Goal: Contribute content

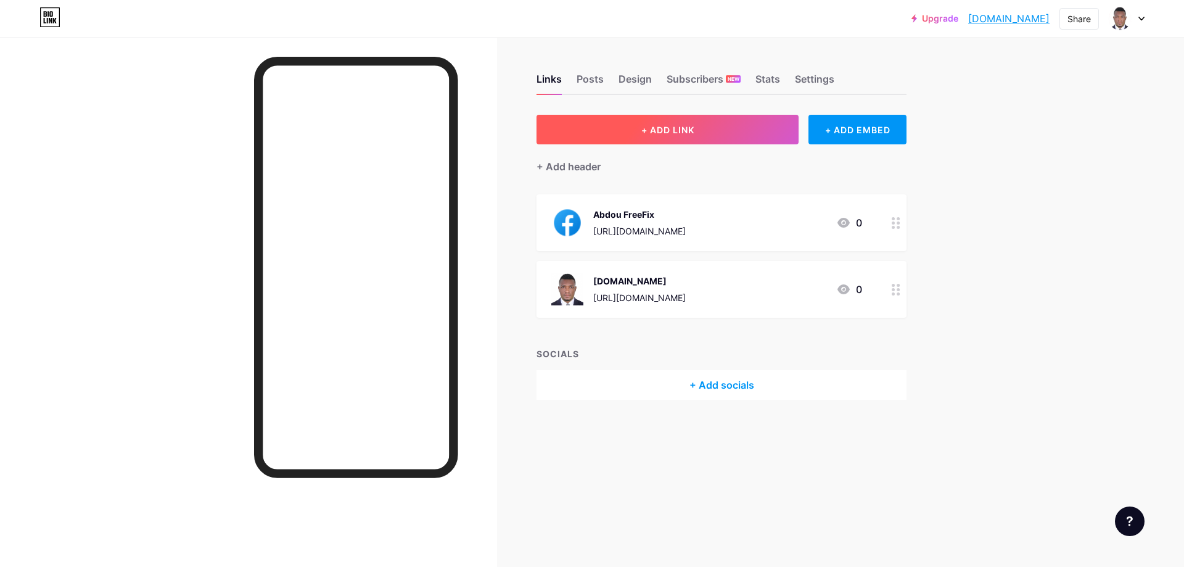
drag, startPoint x: 0, startPoint y: 0, endPoint x: 655, endPoint y: 131, distance: 668.3
click at [655, 131] on span "+ ADD LINK" at bounding box center [667, 130] width 53 height 10
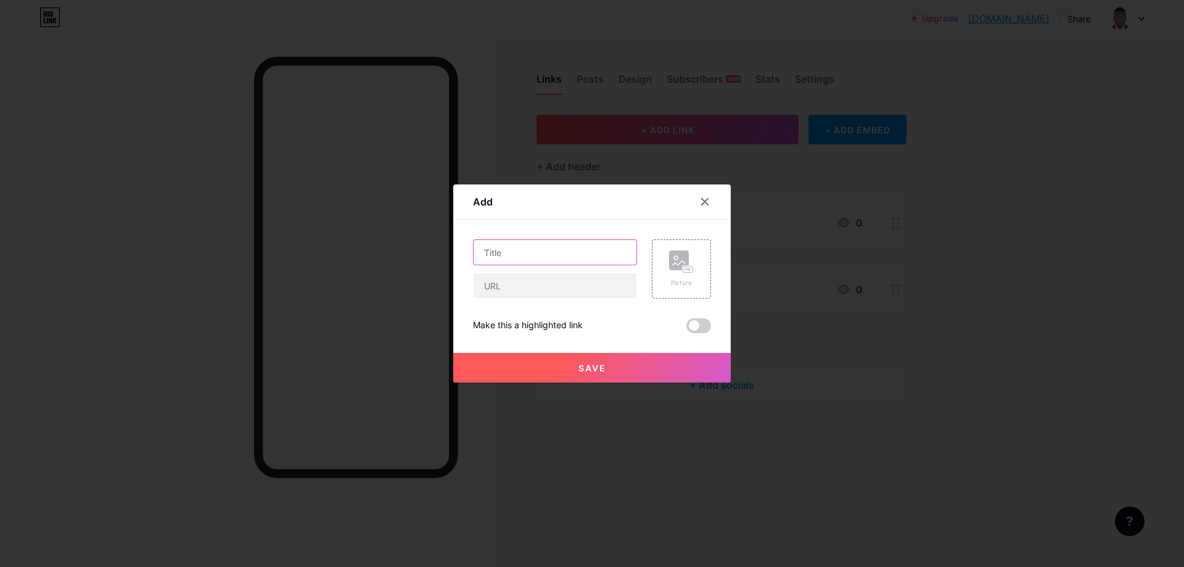
click at [507, 258] on input "text" at bounding box center [554, 252] width 163 height 25
click at [586, 263] on input "Buy me ☕ Coffee" at bounding box center [554, 252] width 163 height 25
click at [521, 252] on input "Buy me ☕ Coffee" at bounding box center [554, 252] width 163 height 25
drag, startPoint x: 514, startPoint y: 249, endPoint x: 465, endPoint y: 244, distance: 48.9
click at [465, 244] on div "Add Content YouTube Play YouTube video without leaving your page. ADD Vimeo Pla…" at bounding box center [591, 283] width 277 height 198
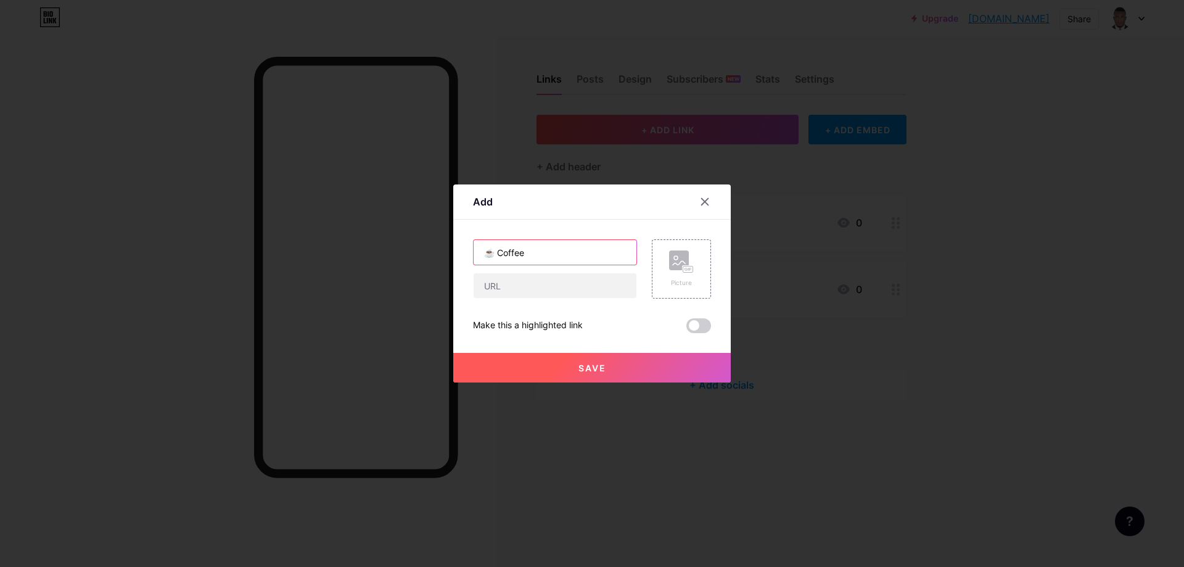
click at [491, 249] on input "☕ Coffee" at bounding box center [554, 252] width 163 height 25
type input "☕ Buy me Coffee"
click at [536, 285] on input "text" at bounding box center [554, 285] width 163 height 25
drag, startPoint x: 540, startPoint y: 288, endPoint x: 448, endPoint y: 287, distance: 91.9
click at [453, 287] on div "Add Content YouTube Play YouTube video without leaving your page. ADD Vimeo Pla…" at bounding box center [591, 283] width 277 height 198
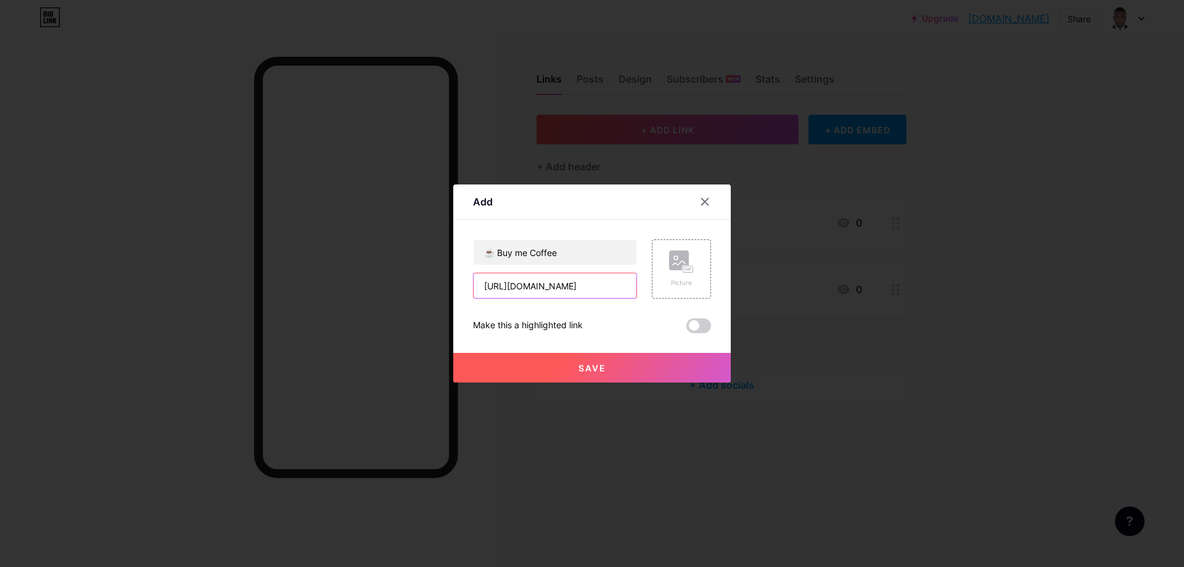
type input "[URL][DOMAIN_NAME]"
click at [677, 263] on rect at bounding box center [679, 260] width 20 height 20
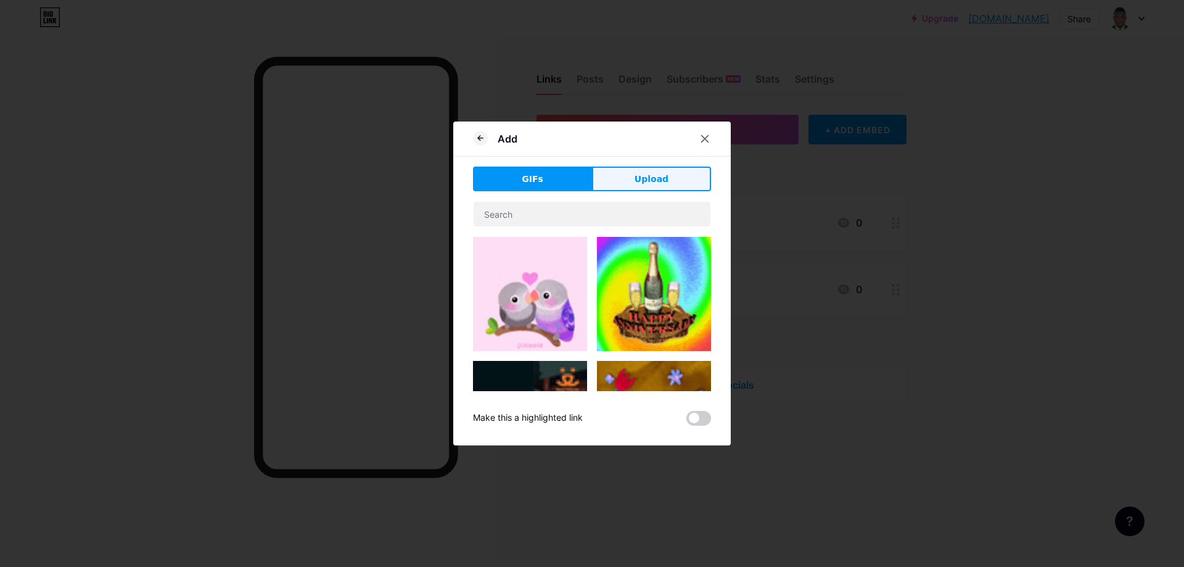
click at [611, 167] on button "Upload" at bounding box center [651, 178] width 119 height 25
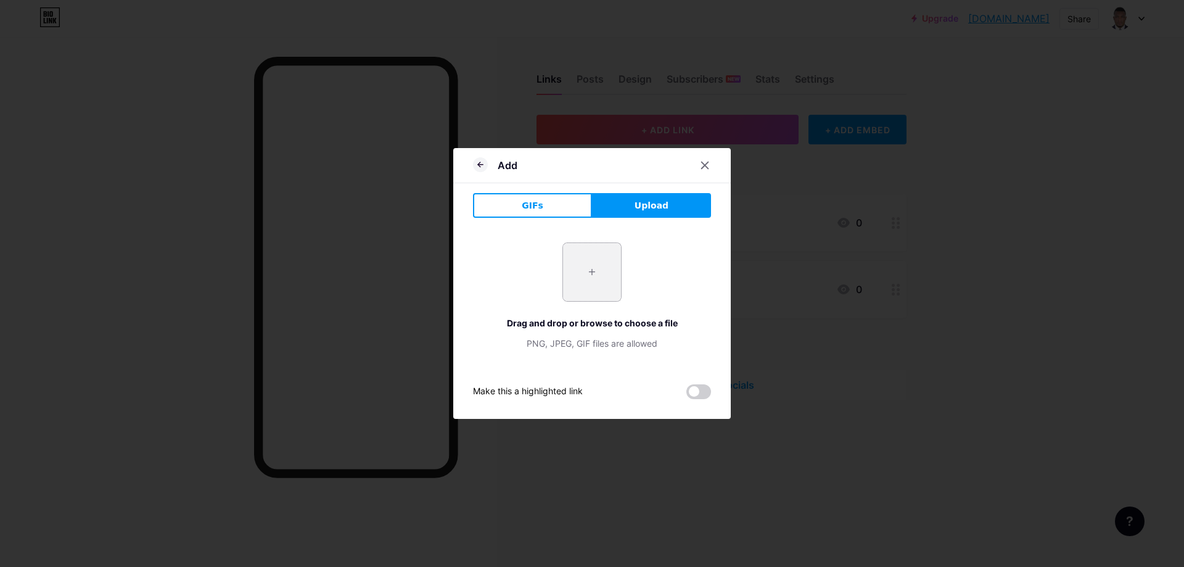
click at [587, 265] on input "file" at bounding box center [592, 272] width 58 height 58
type input "C:\fakepath\paypal.png"
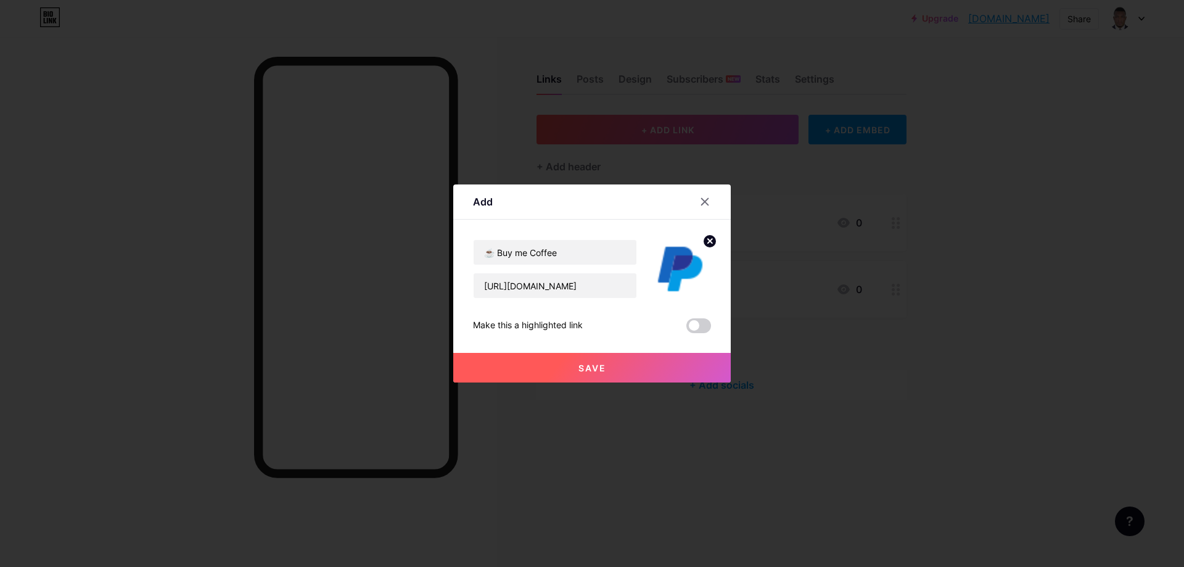
drag, startPoint x: 606, startPoint y: 365, endPoint x: 689, endPoint y: 345, distance: 84.9
click at [608, 365] on button "Save" at bounding box center [591, 368] width 277 height 30
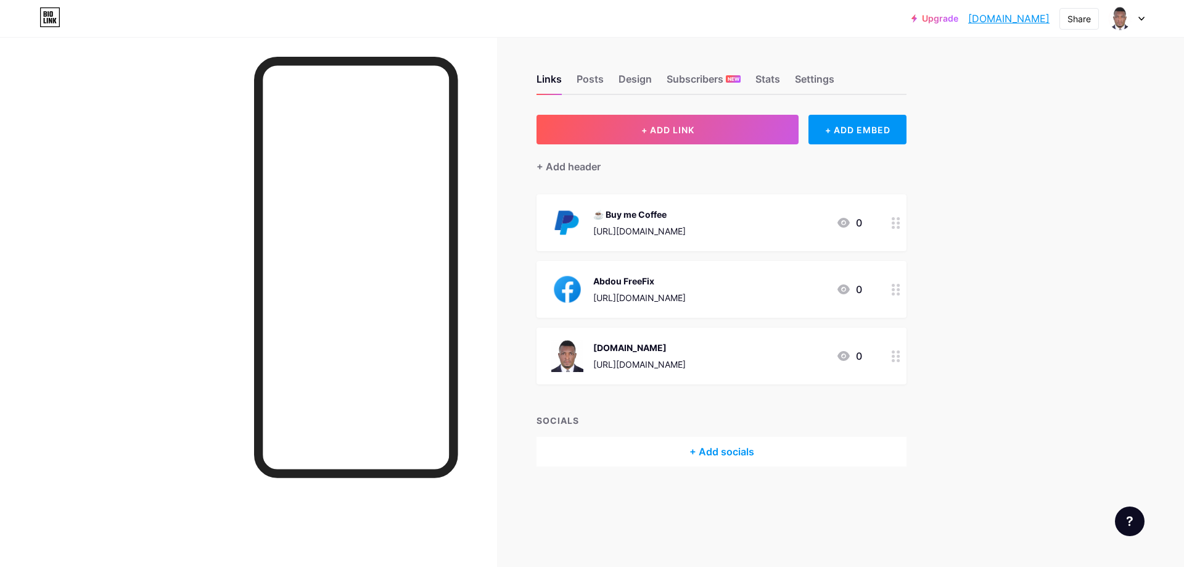
drag, startPoint x: 642, startPoint y: 214, endPoint x: 636, endPoint y: 299, distance: 85.3
click at [636, 299] on span "☕ Buy me Coffee https://paypal.me/pcsulotion 0 Abdou FreeFix https://www.facebo…" at bounding box center [721, 289] width 370 height 190
click at [998, 192] on div "Upgrade core2255.bio.li... core2255.bio.link Share Switch accounts Abdou FreeFi…" at bounding box center [592, 283] width 1184 height 567
drag, startPoint x: 743, startPoint y: 216, endPoint x: 726, endPoint y: 276, distance: 62.7
click at [724, 282] on span "☕ Buy me Coffee https://paypal.me/pcsulotion 0 Abdou FreeFix https://www.facebo…" at bounding box center [721, 289] width 370 height 190
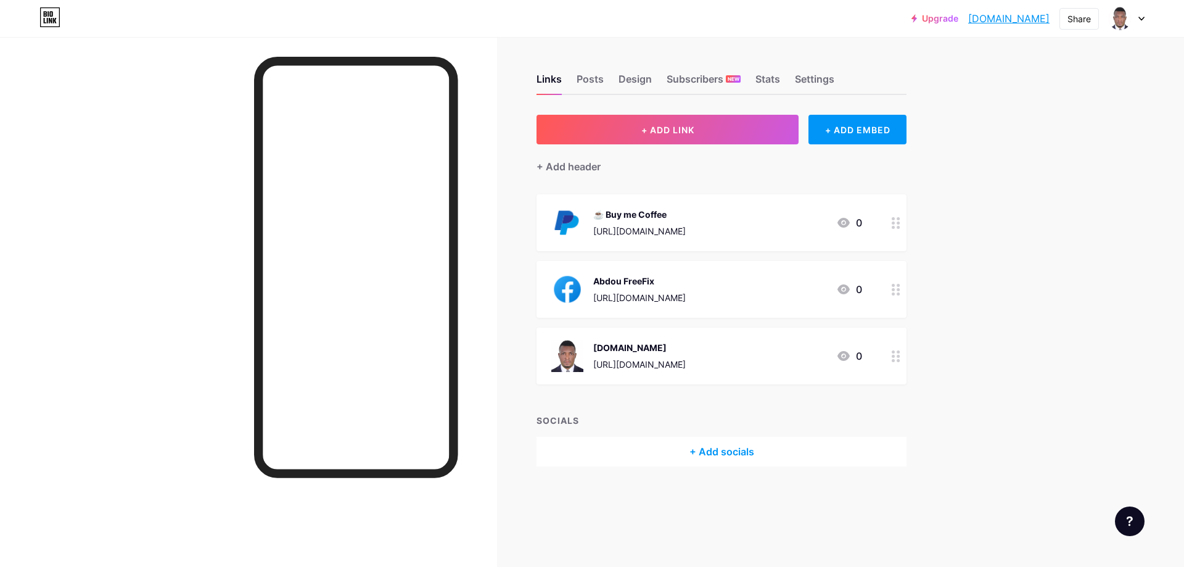
click at [1004, 189] on div "Upgrade core2255.bio.li... core2255.bio.link Share Switch accounts Abdou FreeFi…" at bounding box center [592, 283] width 1184 height 567
click at [898, 223] on circle at bounding box center [898, 222] width 3 height 3
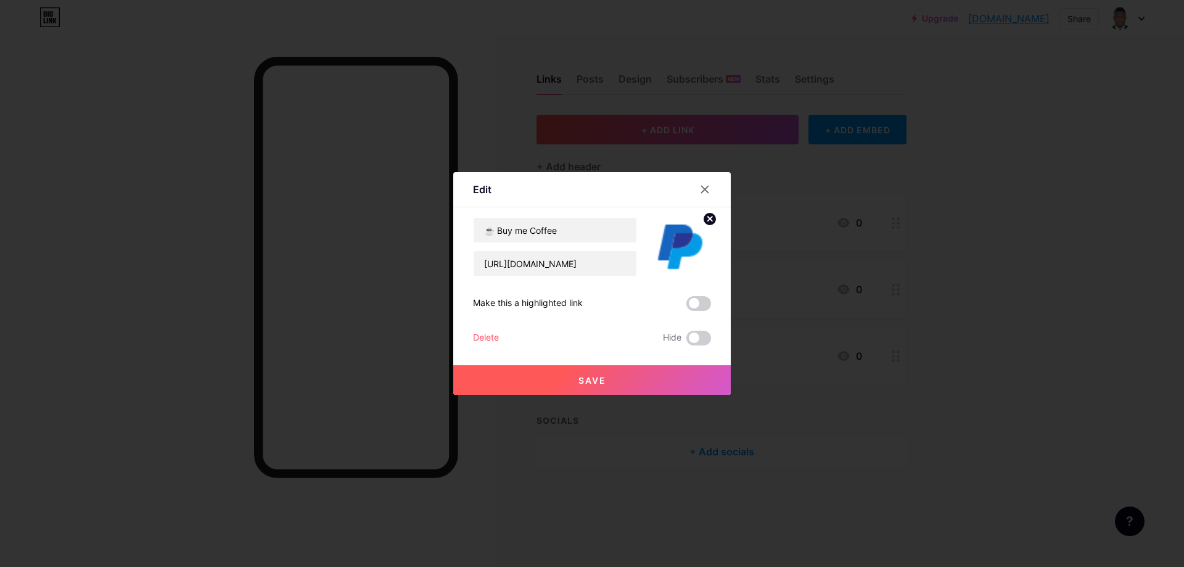
click at [702, 185] on icon at bounding box center [705, 189] width 10 height 10
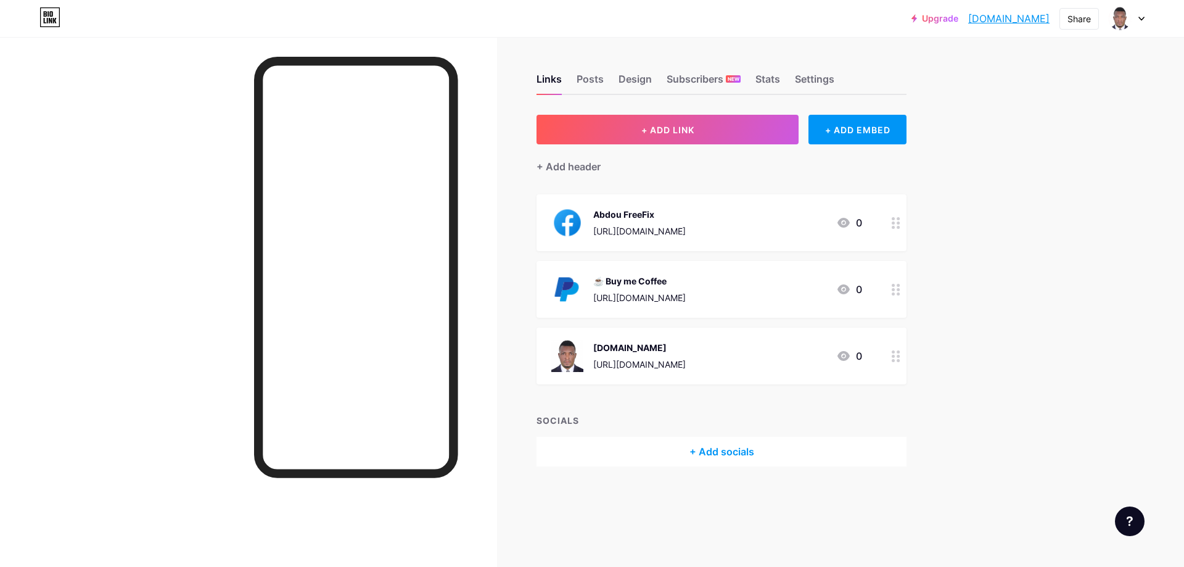
click at [974, 240] on div "Upgrade core2255.bio.li... core2255.bio.link Share Switch accounts Abdou FreeFi…" at bounding box center [592, 283] width 1184 height 567
